Goal: Transaction & Acquisition: Purchase product/service

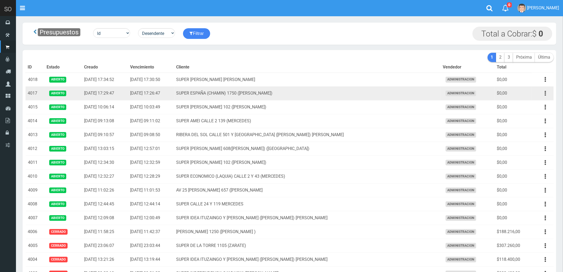
click at [546, 92] on icon "button" at bounding box center [545, 93] width 1 height 9
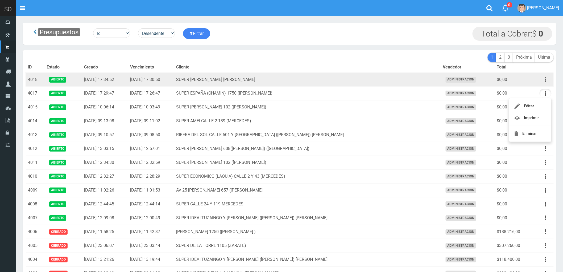
click at [543, 79] on button "button" at bounding box center [545, 79] width 12 height 9
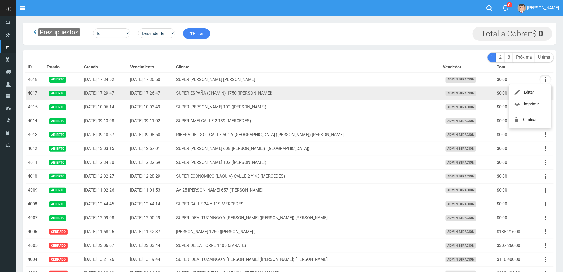
click at [340, 90] on td "SUPER ESPAÑA (CHAMIN) 1750 (ZARATE)" at bounding box center [307, 93] width 266 height 14
click at [544, 93] on button "button" at bounding box center [545, 93] width 12 height 9
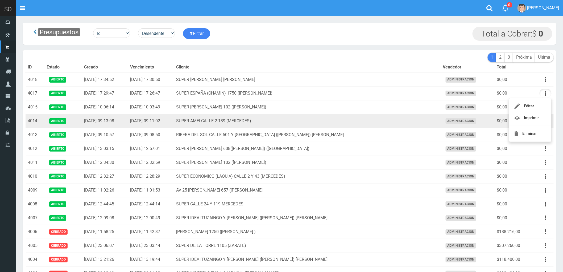
click at [322, 122] on td "SUPER AMEI CALLE 2 139 (MERCEDES)" at bounding box center [307, 121] width 266 height 14
click at [544, 122] on button "button" at bounding box center [545, 120] width 12 height 9
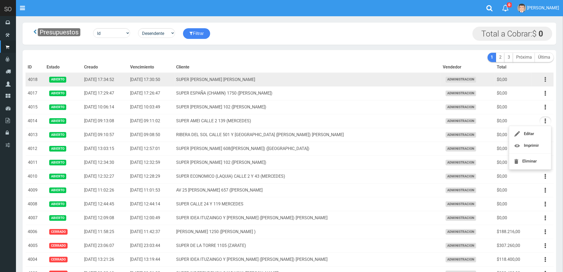
click at [544, 79] on button "button" at bounding box center [545, 79] width 12 height 9
click at [293, 78] on td "SUPER JORGE VILLA ESPIL" at bounding box center [307, 80] width 266 height 14
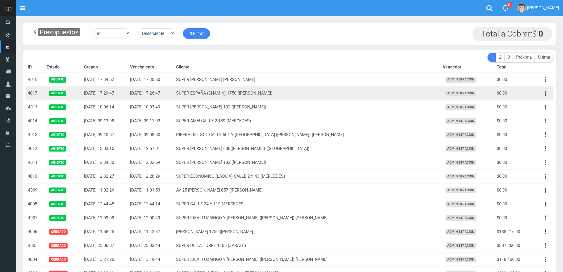
click at [318, 92] on td "SUPER ESPAÑA (CHAMIN) 1750 (ZARATE)" at bounding box center [307, 93] width 266 height 14
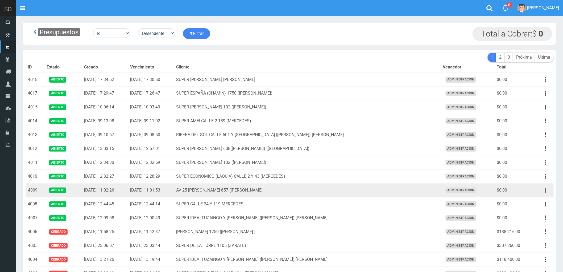
click at [545, 190] on icon "button" at bounding box center [545, 189] width 1 height 9
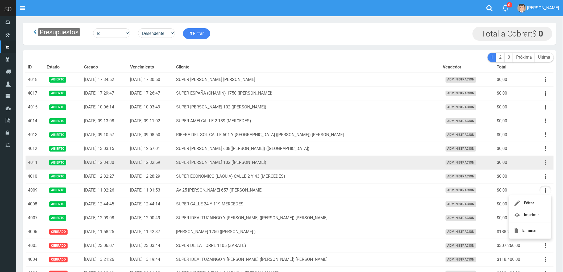
click at [545, 164] on icon "button" at bounding box center [545, 162] width 1 height 9
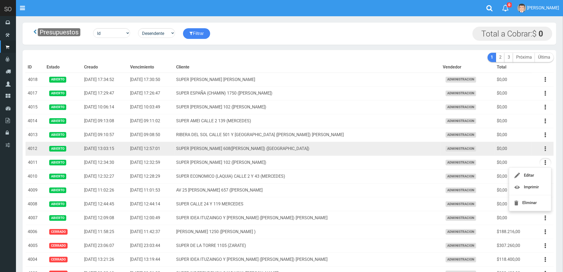
click at [544, 149] on button "button" at bounding box center [545, 148] width 12 height 9
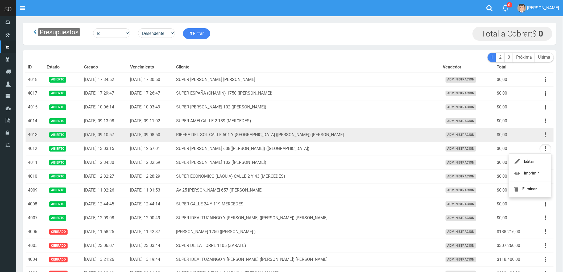
click at [545, 136] on icon "button" at bounding box center [545, 134] width 1 height 9
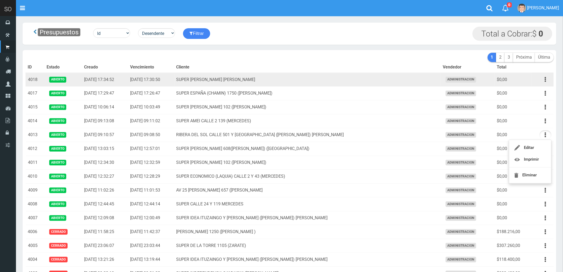
click at [300, 83] on td "SUPER JORGE VILLA ESPIL" at bounding box center [307, 80] width 266 height 14
click at [545, 80] on icon "button" at bounding box center [545, 79] width 1 height 9
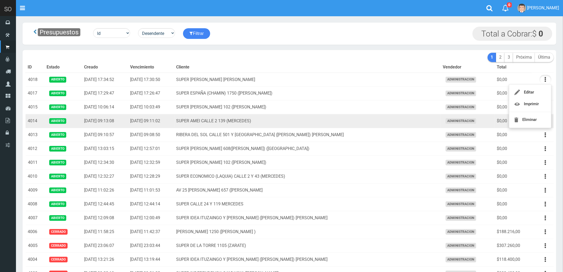
click at [340, 123] on td "SUPER AMEI CALLE 2 139 (MERCEDES)" at bounding box center [307, 121] width 266 height 14
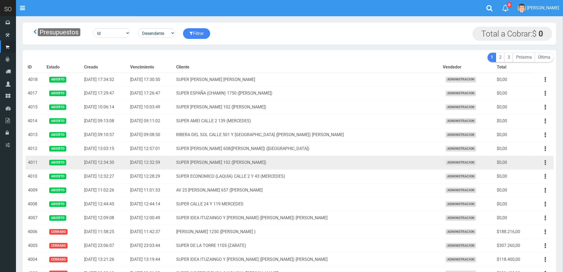
click at [373, 161] on td "SUPER PERRONE 102 (CAMPANA)" at bounding box center [307, 163] width 266 height 14
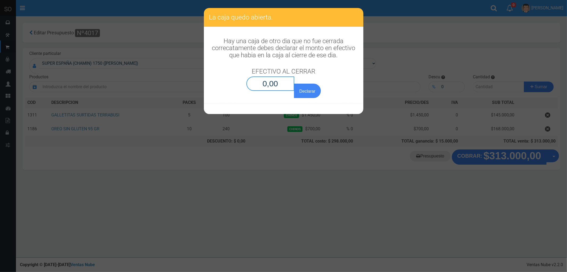
click at [276, 84] on input "0,00" at bounding box center [271, 83] width 48 height 14
type input "0,01"
click at [294, 84] on button "Declarar" at bounding box center [307, 91] width 27 height 14
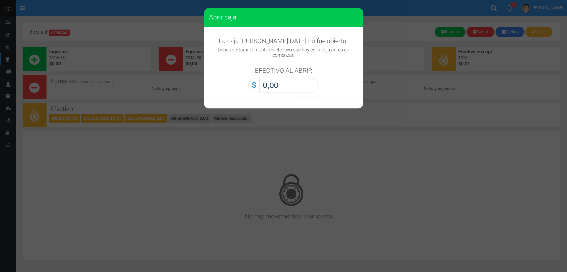
click at [279, 84] on input "0,00" at bounding box center [289, 85] width 59 height 14
type input "0,01"
click at [0, 0] on button "Abrir caja" at bounding box center [0, 0] width 0 height 0
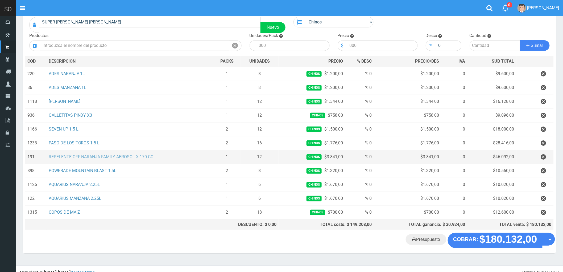
scroll to position [50, 0]
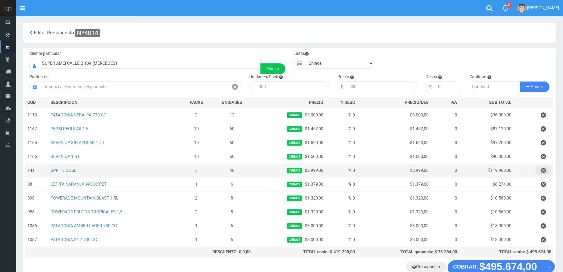
click at [542, 169] on icon "button" at bounding box center [543, 170] width 5 height 9
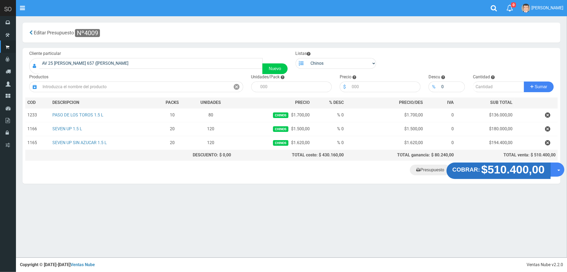
click at [499, 170] on strong "$510.400,00" at bounding box center [514, 169] width 64 height 12
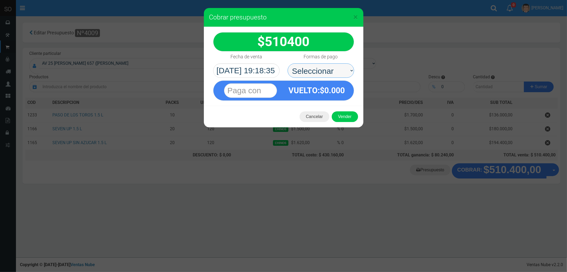
click at [306, 70] on select "Seleccionar Efectivo Tarjeta de Crédito Depósito Débito" at bounding box center [321, 70] width 66 height 14
select select "Efectivo"
click at [288, 63] on select "Seleccionar Efectivo Tarjeta de Crédito Depósito Débito" at bounding box center [321, 70] width 66 height 14
click at [343, 116] on button "Vender" at bounding box center [345, 116] width 26 height 11
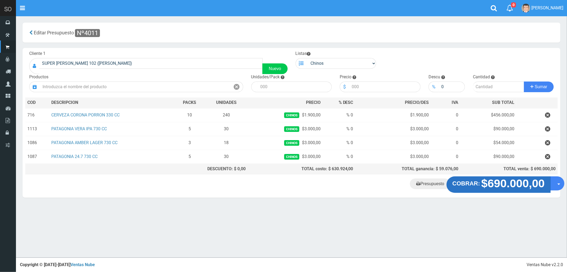
click at [501, 182] on strong "$690.000,00" at bounding box center [514, 183] width 64 height 12
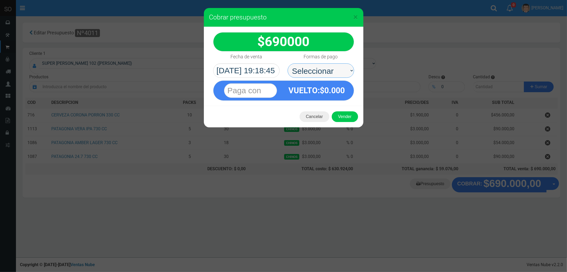
click at [307, 68] on select "Seleccionar Efectivo Tarjeta de Crédito Depósito Débito" at bounding box center [321, 70] width 66 height 14
select select "Efectivo"
click at [288, 63] on select "Seleccionar Efectivo Tarjeta de Crédito Depósito Débito" at bounding box center [321, 70] width 66 height 14
click at [342, 116] on button "Vender" at bounding box center [345, 116] width 26 height 11
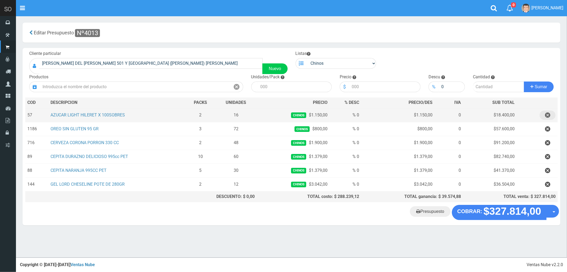
click at [547, 115] on icon "button" at bounding box center [547, 114] width 5 height 9
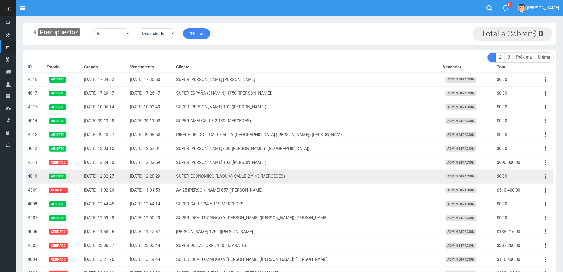
click at [543, 176] on button "button" at bounding box center [545, 176] width 12 height 9
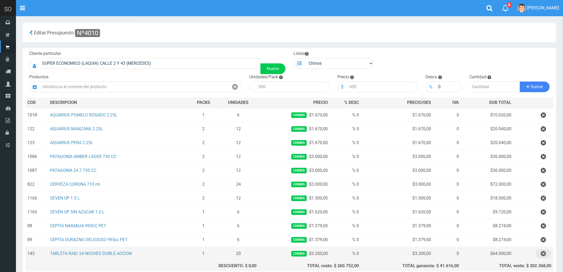
click at [543, 253] on icon "button" at bounding box center [543, 253] width 5 height 9
